Goal: Find specific page/section: Find specific page/section

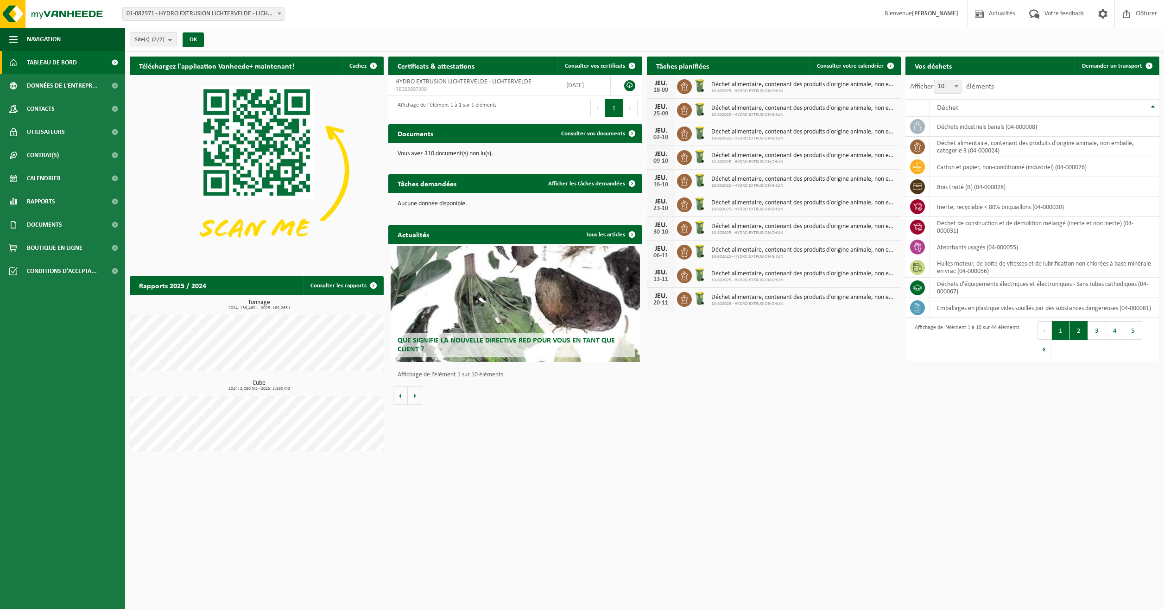
click at [1082, 332] on button "2" at bounding box center [1079, 330] width 18 height 19
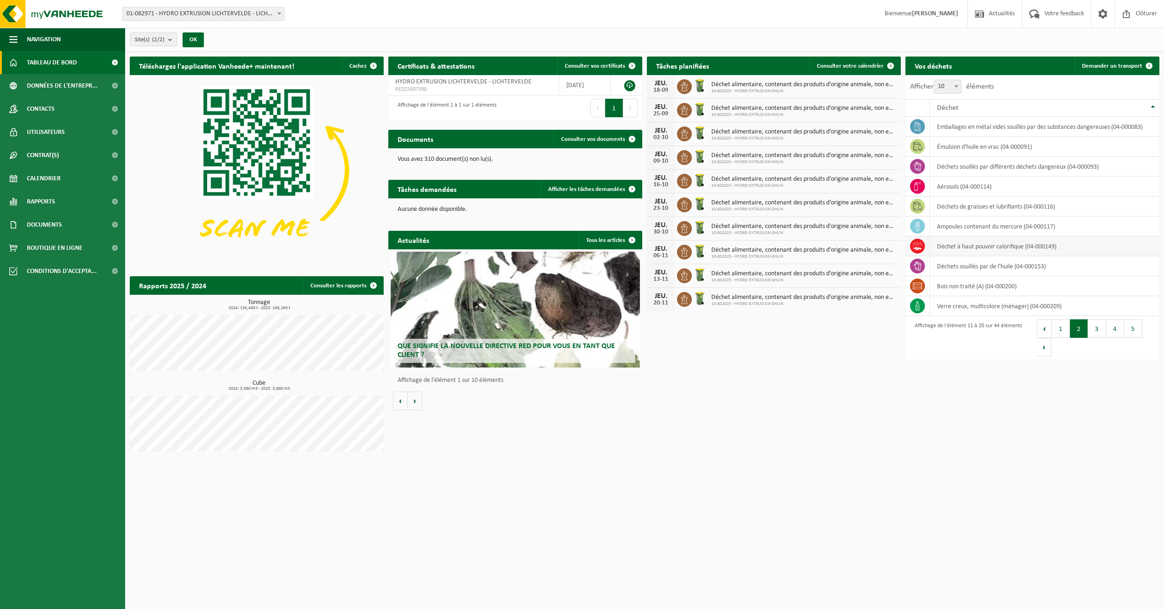
click at [979, 250] on td "déchet à haut pouvoir calorifique (04-000149)" at bounding box center [1044, 246] width 229 height 20
click at [977, 251] on td "déchet à haut pouvoir calorifique (04-000149)" at bounding box center [1044, 246] width 229 height 20
click at [919, 244] on icon at bounding box center [917, 245] width 9 height 9
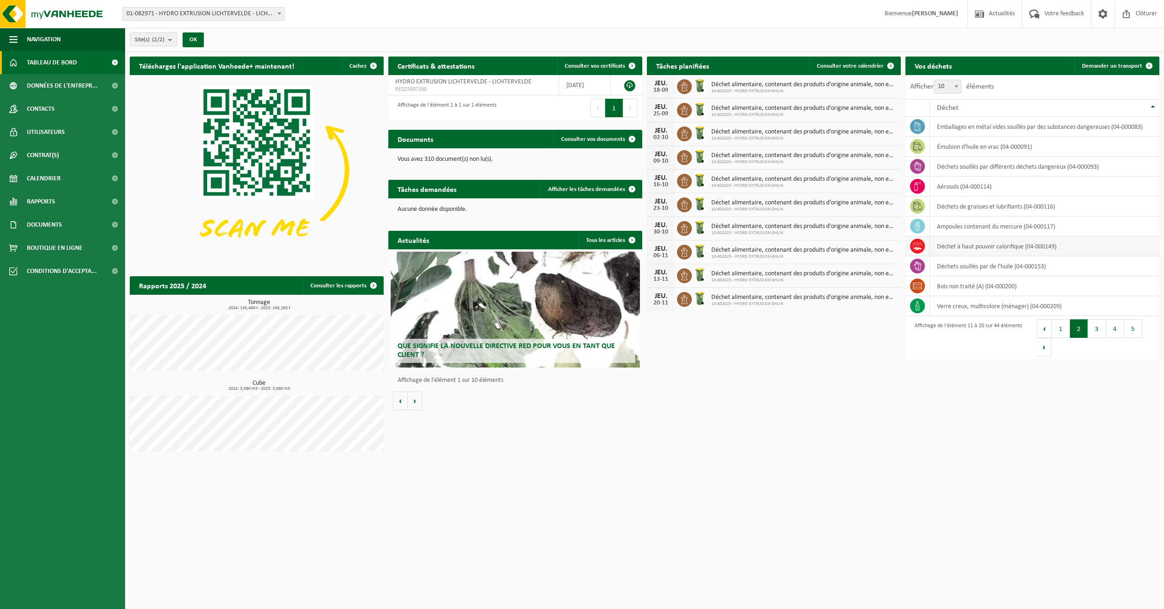
drag, startPoint x: 919, startPoint y: 244, endPoint x: 980, endPoint y: 247, distance: 61.2
click at [980, 247] on td "déchet à haut pouvoir calorifique (04-000149)" at bounding box center [1044, 246] width 229 height 20
drag, startPoint x: 980, startPoint y: 247, endPoint x: 976, endPoint y: 242, distance: 6.6
click at [976, 242] on td "déchet à haut pouvoir calorifique (04-000149)" at bounding box center [1044, 246] width 229 height 20
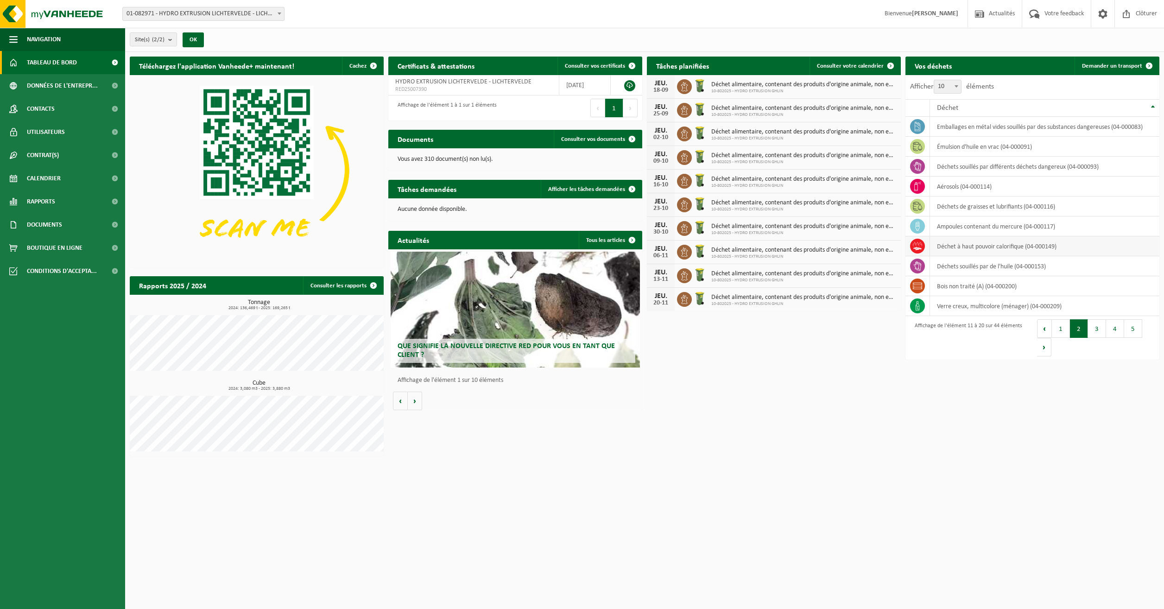
drag, startPoint x: 952, startPoint y: 242, endPoint x: 938, endPoint y: 245, distance: 14.6
click at [938, 245] on td "déchet à haut pouvoir calorifique (04-000149)" at bounding box center [1044, 246] width 229 height 20
click at [60, 218] on span "Documents" at bounding box center [44, 224] width 35 height 23
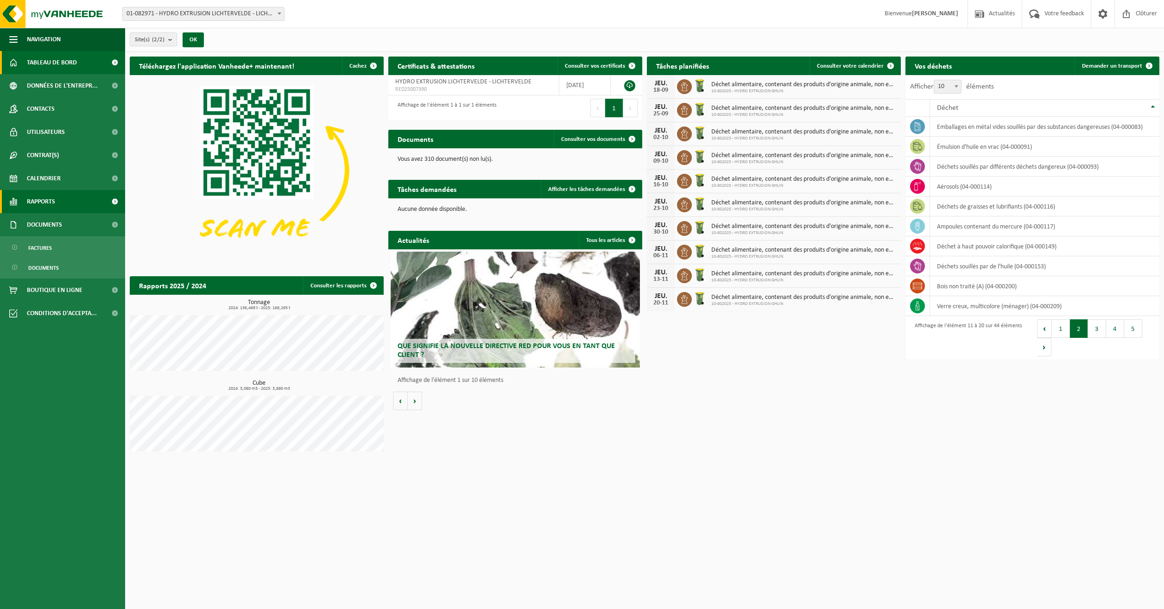
click at [64, 206] on link "Rapports" at bounding box center [62, 201] width 125 height 23
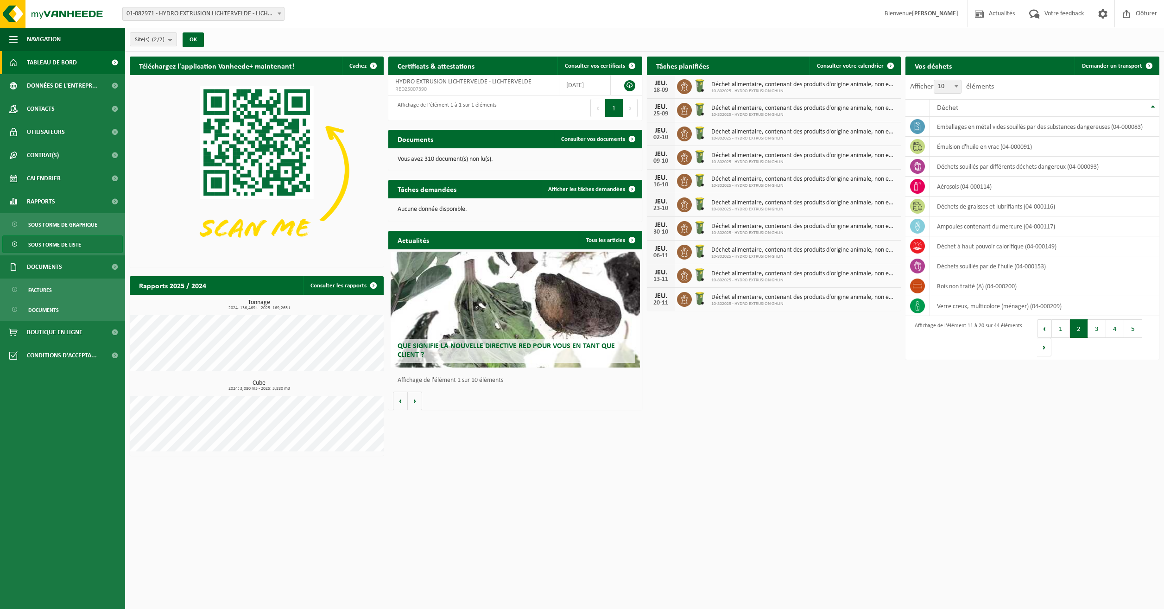
click at [58, 240] on span "Sous forme de liste" at bounding box center [54, 245] width 53 height 18
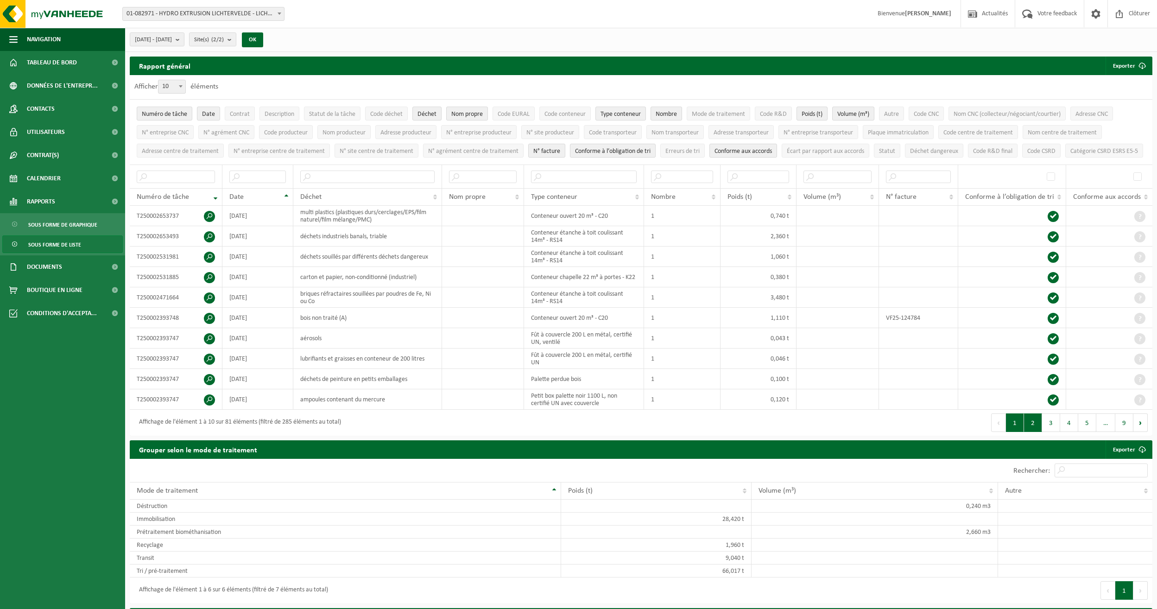
click at [1039, 422] on button "2" at bounding box center [1033, 422] width 18 height 19
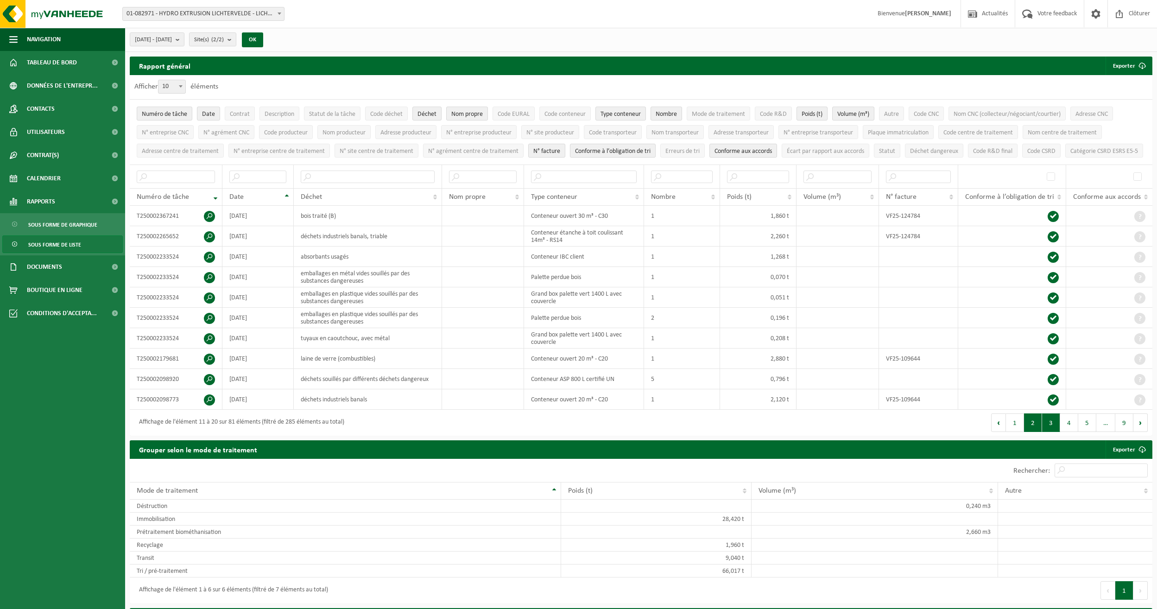
click at [1047, 418] on button "3" at bounding box center [1051, 422] width 18 height 19
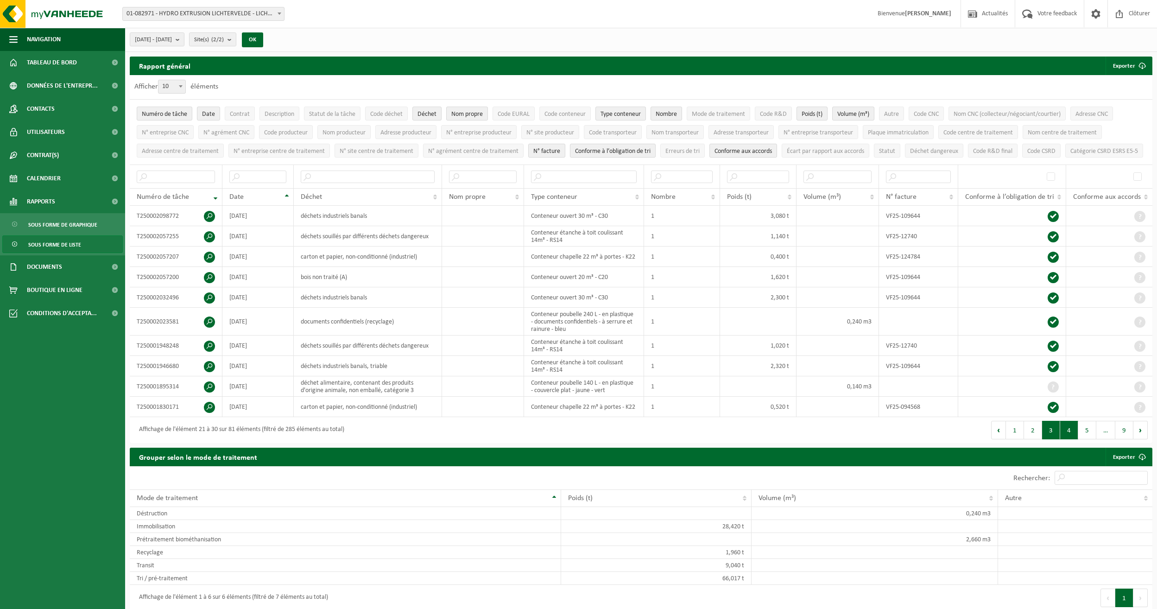
click at [1070, 426] on button "4" at bounding box center [1069, 430] width 18 height 19
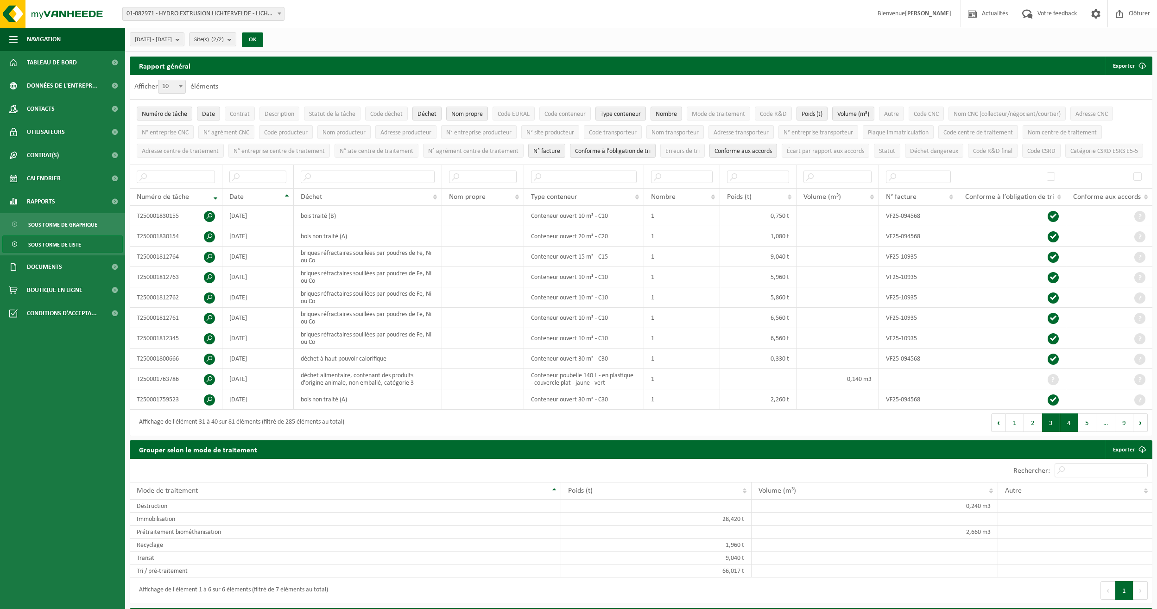
click at [1054, 429] on button "3" at bounding box center [1051, 422] width 18 height 19
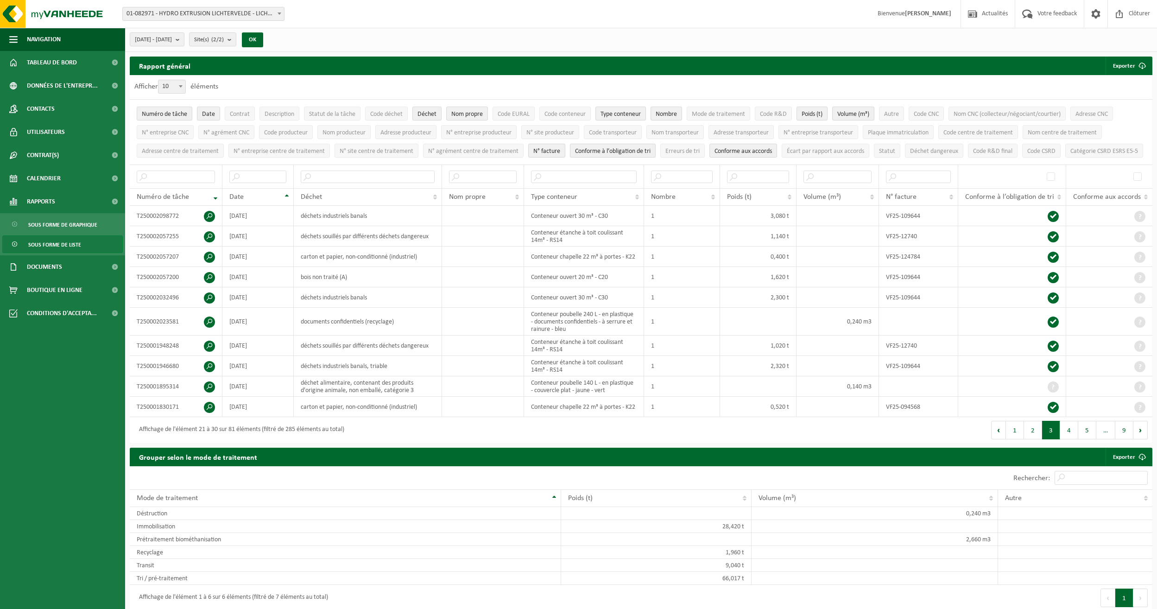
click at [1033, 421] on button "2" at bounding box center [1033, 430] width 18 height 19
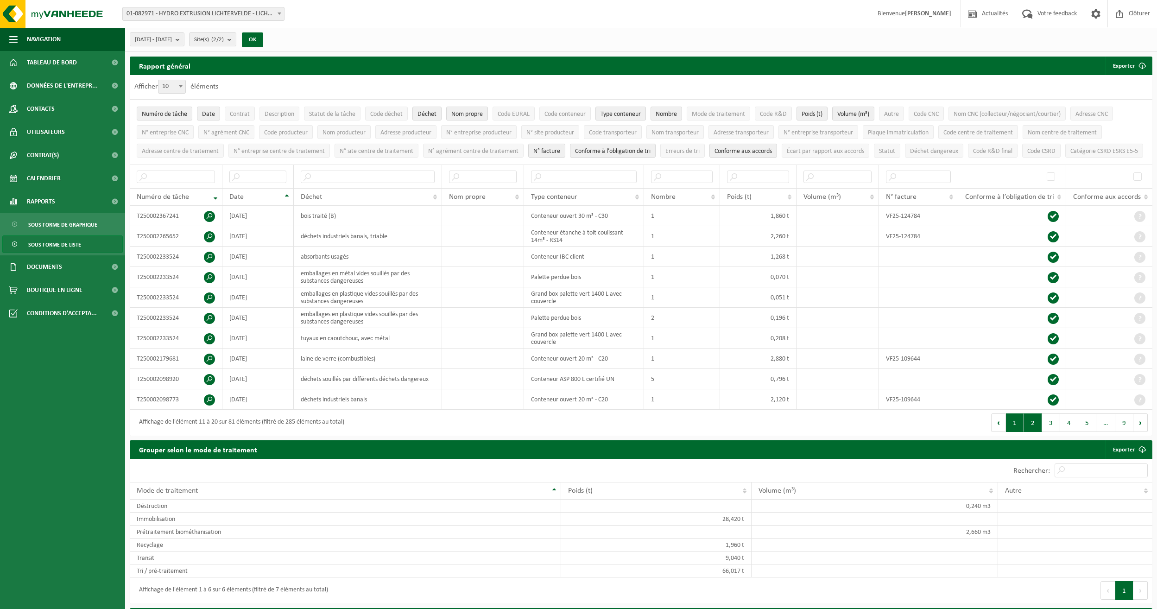
click at [1017, 424] on button "1" at bounding box center [1015, 422] width 18 height 19
